Goal: Transaction & Acquisition: Purchase product/service

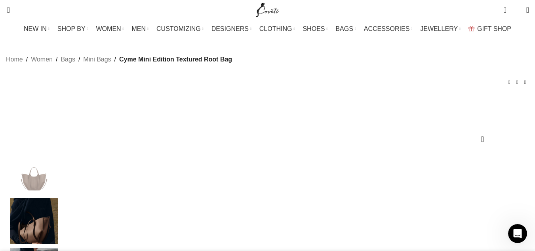
scroll to position [0, 417]
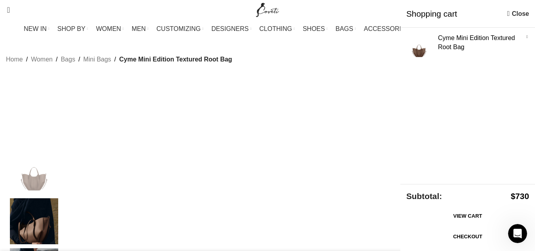
click at [451, 235] on link "Checkout" at bounding box center [468, 236] width 123 height 17
